Goal: Navigation & Orientation: Find specific page/section

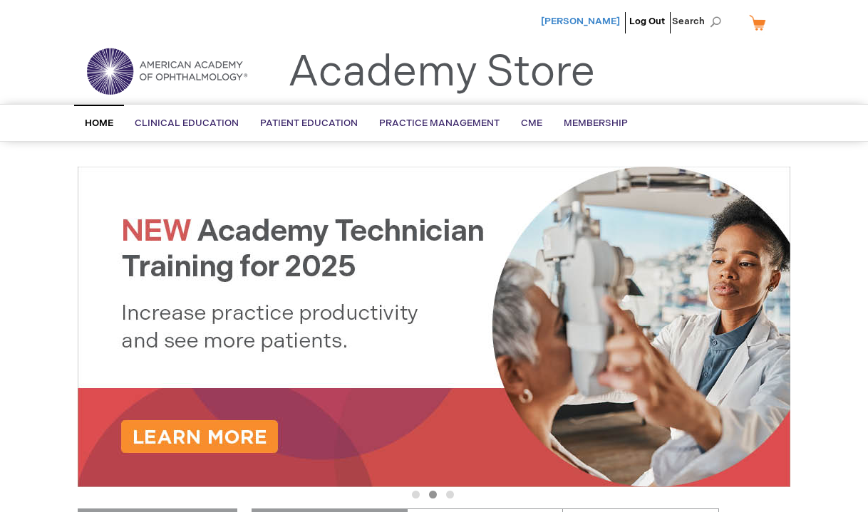
click at [566, 19] on span "[PERSON_NAME]" at bounding box center [580, 21] width 79 height 11
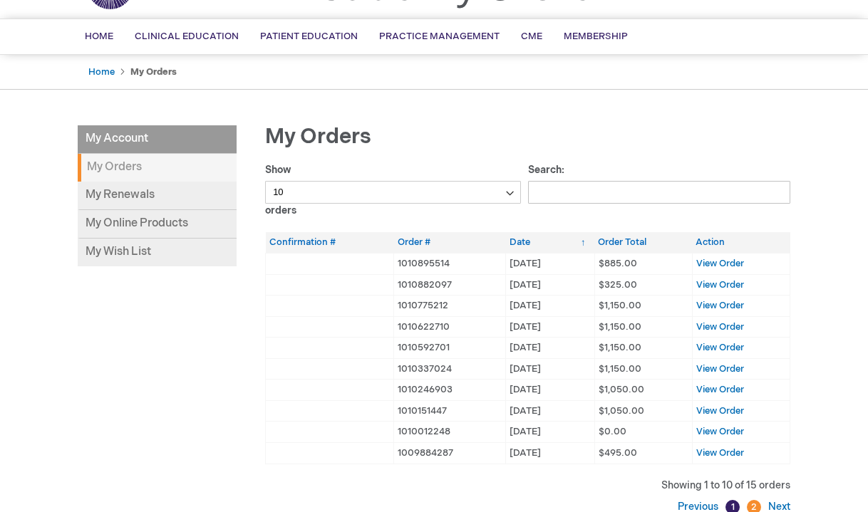
scroll to position [88, 0]
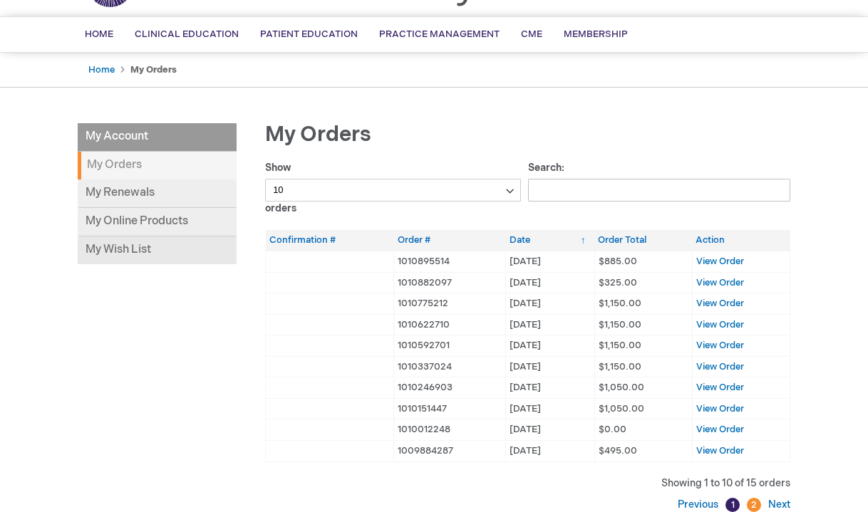
click at [131, 251] on link "My Wish List" at bounding box center [157, 251] width 159 height 28
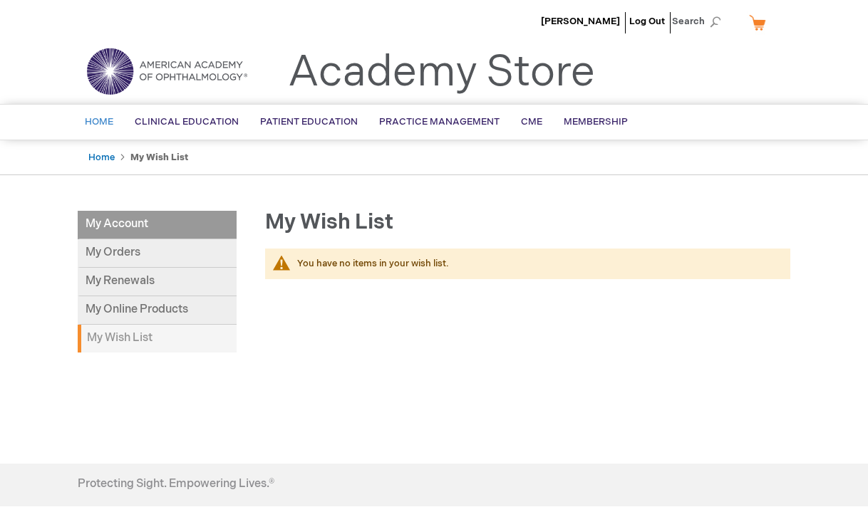
click at [103, 124] on span "Home" at bounding box center [99, 121] width 28 height 11
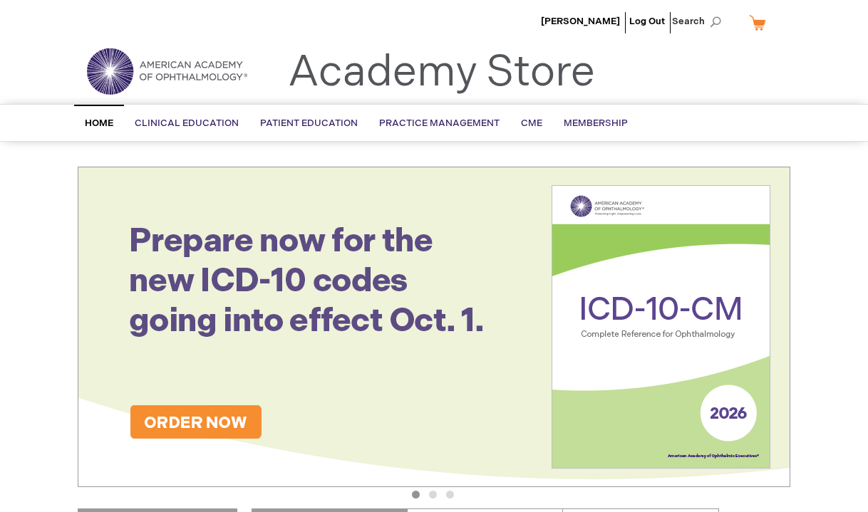
click at [56, 170] on div "Olivia Baldivieso Hurtado Log Out Search My Cart CLOSE RECENTLY ADDED ITEM(S) C…" at bounding box center [434, 501] width 868 height 1003
